Goal: Information Seeking & Learning: Learn about a topic

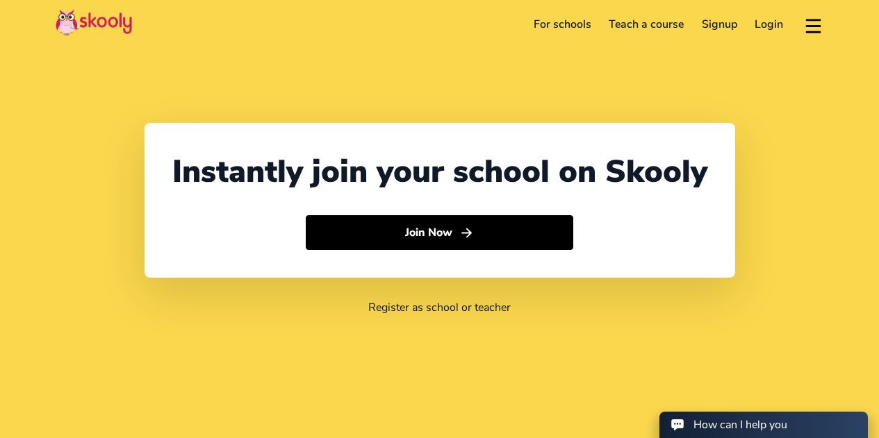
select select "65"
select select "[GEOGRAPHIC_DATA]"
select select "[GEOGRAPHIC_DATA]/[GEOGRAPHIC_DATA]"
click at [572, 26] on link "For schools" at bounding box center [562, 24] width 76 height 22
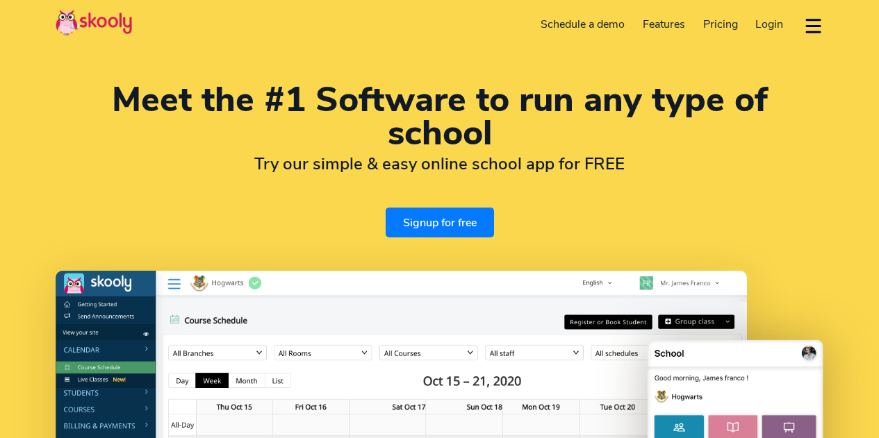
select select "en"
select select "65"
select select "[GEOGRAPHIC_DATA]"
select select "[GEOGRAPHIC_DATA]/[GEOGRAPHIC_DATA]"
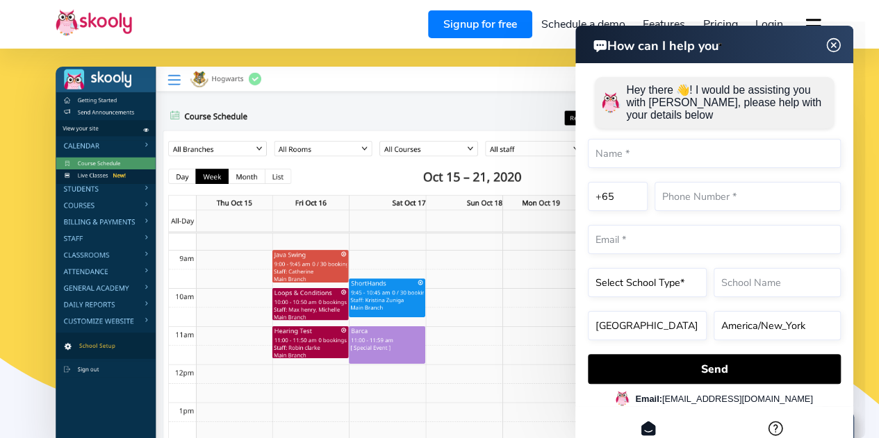
scroll to position [216, 0]
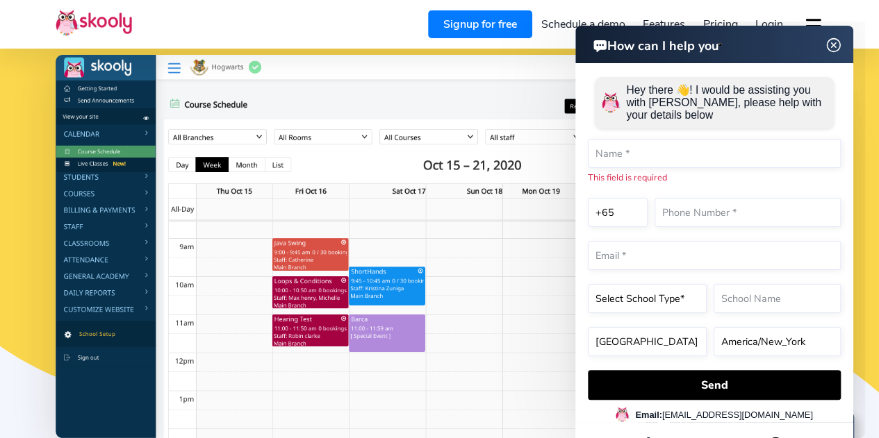
click at [830, 47] on img at bounding box center [833, 45] width 26 height 17
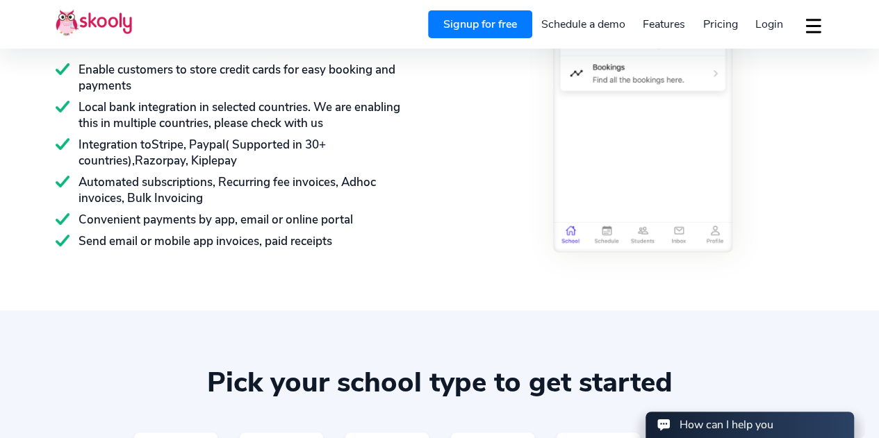
scroll to position [2103, 0]
